Goal: Task Accomplishment & Management: Contribute content

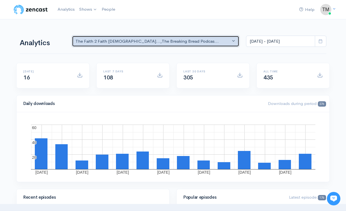
click at [198, 38] on div "The Faith 2 Faith Gospelc... , The Breaking Bread Podcas..." at bounding box center [152, 41] width 155 height 6
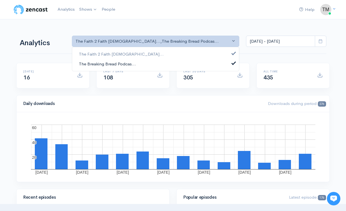
click at [162, 64] on link "The Breaking Bread Podcas..." at bounding box center [155, 64] width 167 height 10
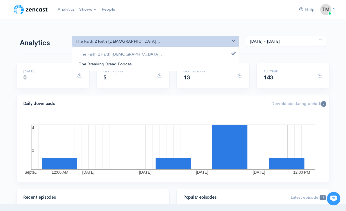
click at [117, 64] on span "The Breaking Bread Podcas..." at bounding box center [107, 64] width 57 height 6
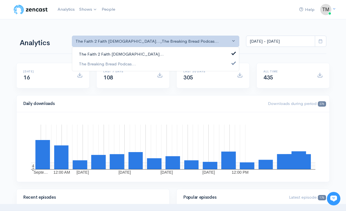
click at [120, 54] on span "The Faith 2 Faith Gospelc..." at bounding box center [121, 54] width 85 height 6
select select "15906"
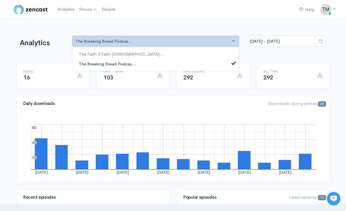
click at [117, 64] on span "The Breaking Bread Podcas..." at bounding box center [107, 64] width 57 height 6
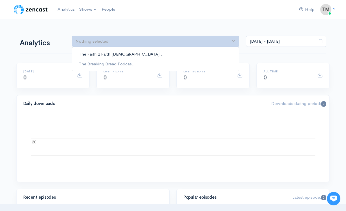
click at [117, 56] on span "The Faith 2 Faith Gospelc..." at bounding box center [121, 54] width 85 height 6
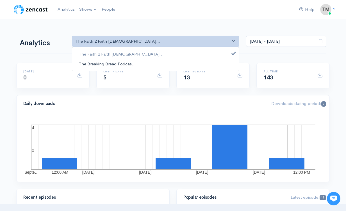
click at [113, 61] on span "The Breaking Bread Podcas..." at bounding box center [107, 64] width 57 height 6
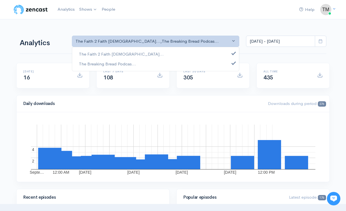
click at [114, 49] on div "The Faith 2 Faith Gospelc... The Breaking Bread Podcas..." at bounding box center [155, 59] width 167 height 24
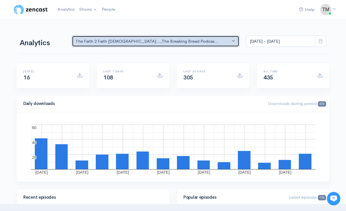
click at [114, 44] on button "The Faith 2 Faith Gospelc... , The Breaking Bread Podcas..." at bounding box center [155, 41] width 167 height 11
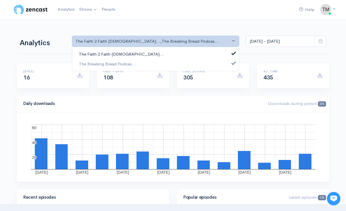
click at [112, 55] on span "The Faith 2 Faith Gospelc..." at bounding box center [121, 54] width 85 height 6
click at [113, 54] on span "The Faith 2 Faith Gospelc..." at bounding box center [121, 54] width 85 height 6
select select "15093"
click at [111, 64] on span "The Breaking Bread Podcas..." at bounding box center [107, 64] width 57 height 6
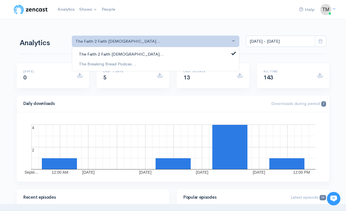
click at [112, 55] on span "The Faith 2 Faith Gospelc..." at bounding box center [121, 54] width 85 height 6
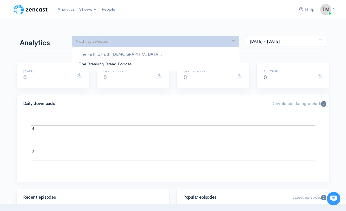
click at [111, 62] on span "The Breaking Bread Podcas..." at bounding box center [107, 64] width 57 height 6
select select "15906"
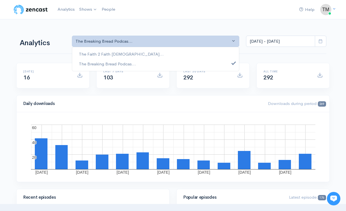
click at [286, 67] on div "All time 292" at bounding box center [292, 75] width 73 height 25
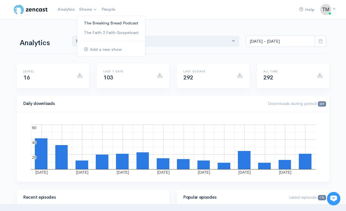
click at [89, 25] on link "The Breaking Bread Podcast" at bounding box center [111, 23] width 68 height 10
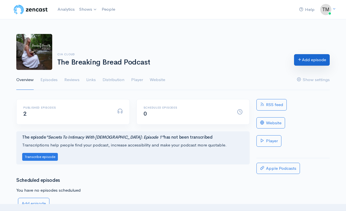
click at [311, 61] on link "Add episode" at bounding box center [312, 59] width 36 height 11
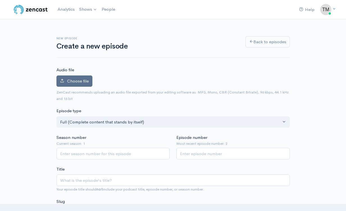
click at [74, 81] on span "Choose file" at bounding box center [78, 80] width 22 height 5
click at [0, 0] on input "Choose file" at bounding box center [0, 0] width 0 height 0
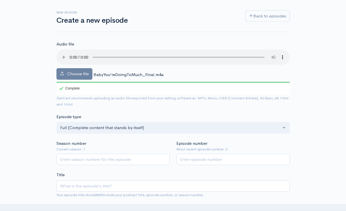
scroll to position [26, 0]
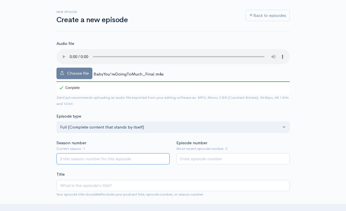
click at [97, 153] on input "Season number" at bounding box center [112, 158] width 113 height 11
type input "1"
click at [196, 153] on input "3" at bounding box center [232, 158] width 113 height 11
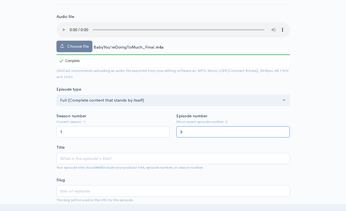
scroll to position [60, 0]
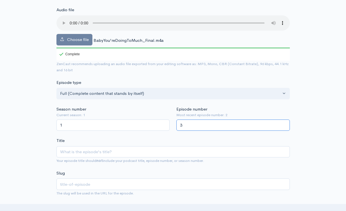
type input "3"
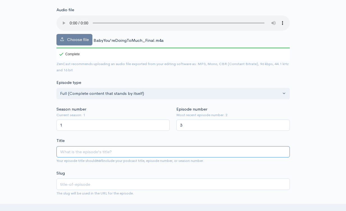
click at [69, 146] on input "Title" at bounding box center [172, 151] width 233 height 11
paste input "Baby, You’re Doing Too Much!"
type input "Baby, You’re Doing Too Much!"
type input "baby-youre-doing-too-much"
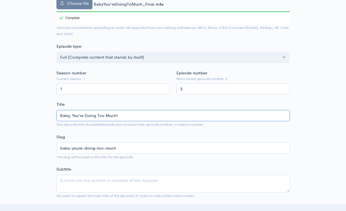
scroll to position [100, 0]
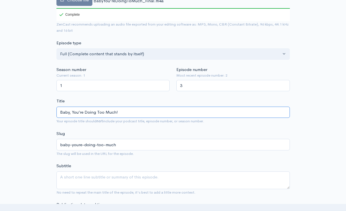
type input "Baby, You’re Doing Too Much! E"
type input "baby-youre-doing-too-much-e"
type input "Baby, You’re Doing Too Much! E[o"
type input "baby-youre-doing-too-much-eo"
type input "Baby, You’re Doing Too Much! E["
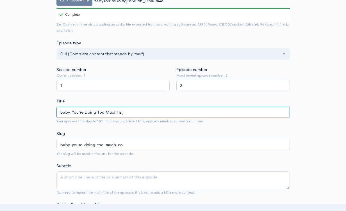
type input "baby-youre-doing-too-much-e"
type input "Baby, You’re Doing Too Much! Ep"
type input "baby-youre-doing-too-much-ep"
type input "Baby, You’re Doing Too Much! Epi"
type input "baby-youre-doing-too-much-epi"
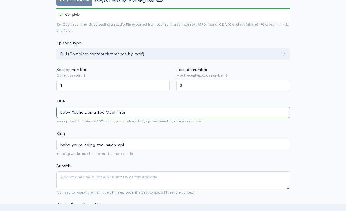
type input "Baby, You’re Doing Too Much! Epis"
type input "baby-youre-doing-too-much-epis"
type input "Baby, You’re Doing Too Much! Episo"
type input "baby-youre-doing-too-much-episo"
type input "Baby, You’re Doing Too Much! Episode"
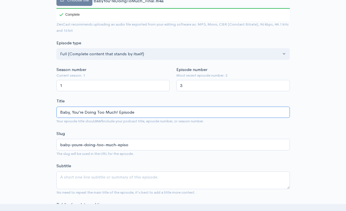
type input "baby-youre-doing-too-much-episode"
type input "Baby, You’re Doing Too Much! Episode 3"
type input "baby-youre-doing-too-much-episode-3"
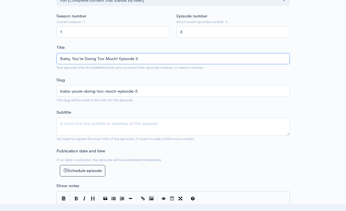
scroll to position [158, 0]
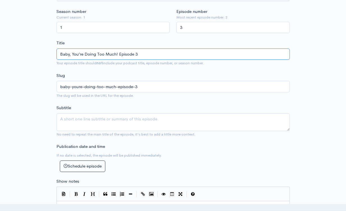
type input "Baby, You’re Doing Too Much! Episode 3"
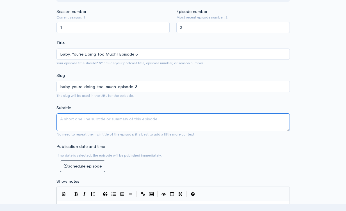
click at [98, 121] on textarea "Subtitle" at bounding box center [172, 122] width 233 height 18
paste textarea "sometimes your hustle turns into an idol."
click at [59, 113] on textarea "sometimes your hustle turns into an idol." at bounding box center [172, 122] width 233 height 18
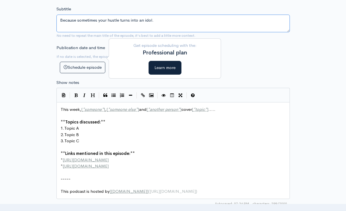
scroll to position [256, 0]
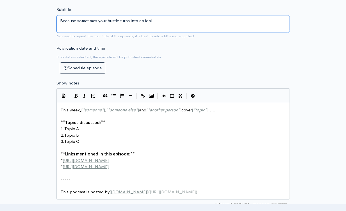
type textarea "Because sometimes your hustle turns into an idol."
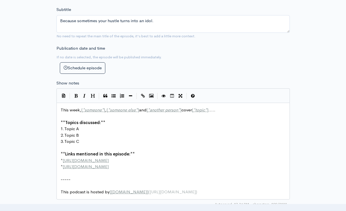
scroll to position [3, 0]
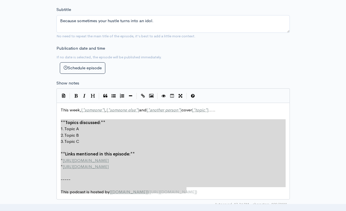
type textarea "This week, [*someone*], [*someone else*] and [*another person*] cover [*topic*]…"
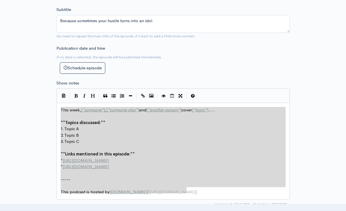
drag, startPoint x: 204, startPoint y: 183, endPoint x: 49, endPoint y: 89, distance: 180.6
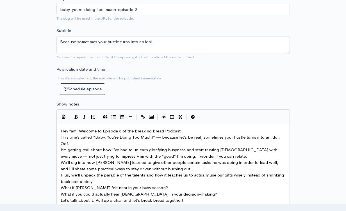
scroll to position [235, 0]
click at [187, 127] on pre "Hey fam! Welcome to Episode 3 of the Breaking Bread Podcast" at bounding box center [172, 130] width 227 height 6
type textarea "Hey fam! Welcome to Episode 3 of the Breaking Bread Podcast"
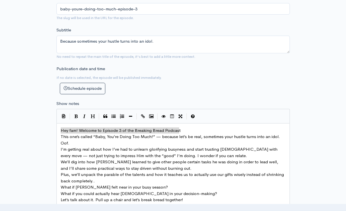
drag, startPoint x: 186, startPoint y: 119, endPoint x: -4, endPoint y: 121, distance: 189.6
type textarea "Breaking Bread Podcast"
drag, startPoint x: 142, startPoint y: 121, endPoint x: 188, endPoint y: 121, distance: 46.6
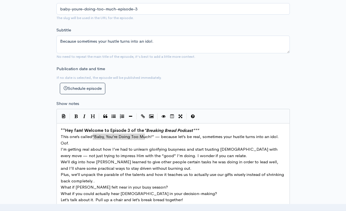
type textarea "“Baby, You’re Doing Too Much!”"
drag, startPoint x: 93, startPoint y: 128, endPoint x: 146, endPoint y: 127, distance: 53.3
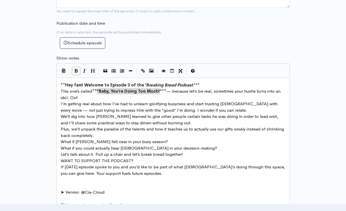
scroll to position [282, 0]
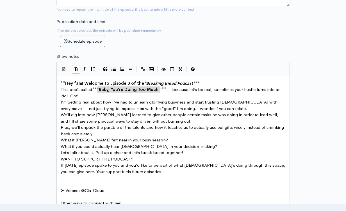
click at [86, 144] on span "What if you could actually hear God in your decision-making?" at bounding box center [139, 146] width 156 height 5
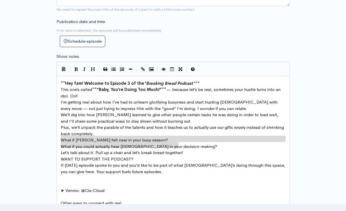
drag, startPoint x: 188, startPoint y: 135, endPoint x: 32, endPoint y: 129, distance: 155.8
type textarea "What if Jesus felt near in your busy season? What if you could actually hear Go…"
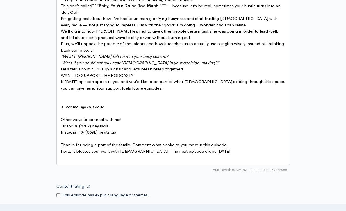
scroll to position [370, 0]
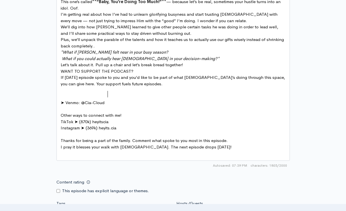
click at [156, 94] on span at bounding box center [156, 96] width 1 height 5
click at [98, 81] on pre "If today’s episode spoke to you and you’d like to be part of what God’s doing t…" at bounding box center [172, 86] width 227 height 25
click at [128, 94] on span at bounding box center [128, 96] width 1 height 5
click at [59, 68] on pre "WANT TO SUPPORT THE PODCAST?" at bounding box center [172, 71] width 227 height 6
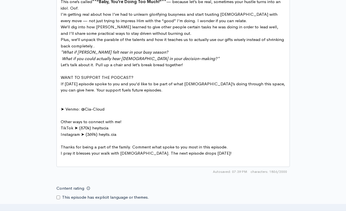
click at [62, 62] on span "Let’s talk about it. Pull up a chair and let’s break bread together!" at bounding box center [122, 64] width 122 height 5
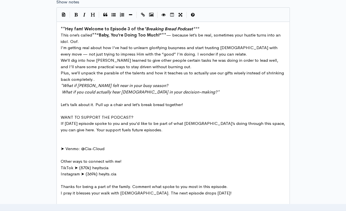
scroll to position [324, 0]
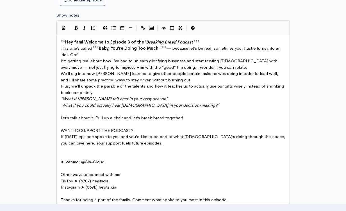
click at [117, 83] on pre "Plus, we’ll unpack the parable of the talents and how it teaches us to actually…" at bounding box center [172, 89] width 227 height 13
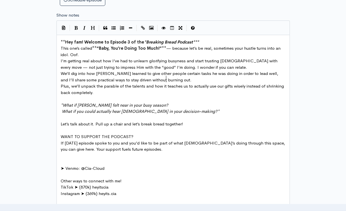
click at [171, 70] on pre "We’ll dig into how Moses learned to give other people certain tasks he was doin…" at bounding box center [172, 76] width 227 height 13
click at [87, 45] on pre "This one’s called ** “Baby, You’re Doing Too Much!” ** — because let’s be real,…" at bounding box center [172, 51] width 227 height 13
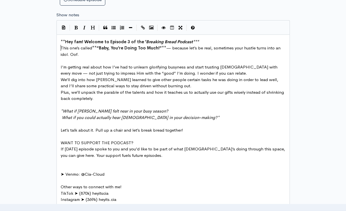
click at [59, 45] on pre "This one’s called ** “Baby, You’re Doing Too Much!” ** — because let’s be real,…" at bounding box center [172, 51] width 227 height 13
click at [255, 70] on span at bounding box center [255, 72] width 1 height 5
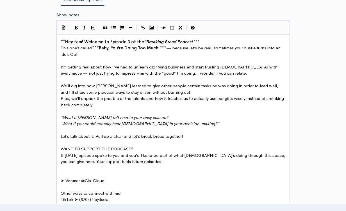
click at [182, 83] on pre "We’ll dig into how Moses learned to give other people certain tasks he was doin…" at bounding box center [172, 89] width 227 height 13
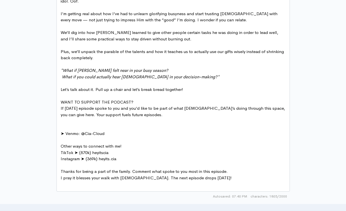
scroll to position [378, 0]
click at [137, 118] on span at bounding box center [137, 120] width 1 height 5
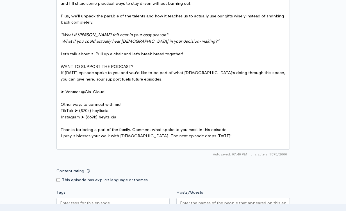
scroll to position [437, 0]
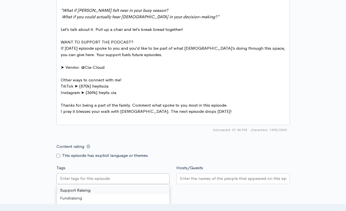
click at [91, 175] on input "Tags" at bounding box center [85, 178] width 50 height 6
type input "Cia Cloud"
type input "Breaking"
click at [203, 175] on input "Hosts/Guests" at bounding box center [233, 178] width 106 height 6
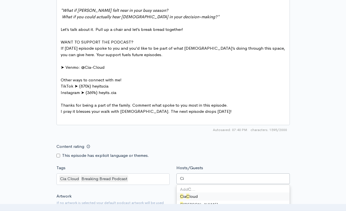
type input "Cia"
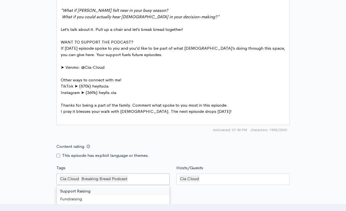
click at [137, 173] on div "Cia Cloud Breaking Bread Podcast" at bounding box center [112, 179] width 113 height 12
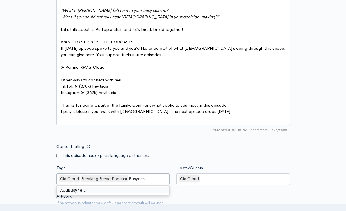
type input "Busyness"
type input "Hustle"
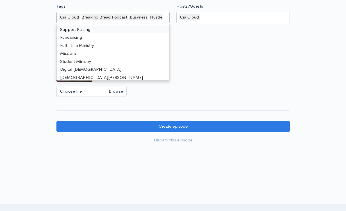
scroll to position [598, 0]
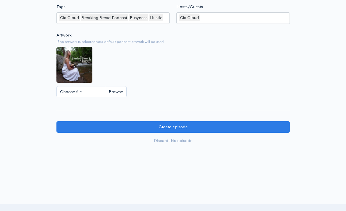
drag, startPoint x: 179, startPoint y: 109, endPoint x: 183, endPoint y: 84, distance: 25.5
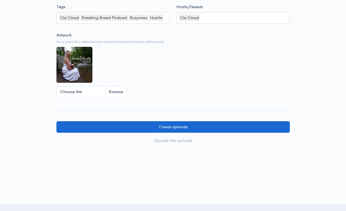
click at [174, 121] on input "Create episode" at bounding box center [172, 126] width 233 height 11
